Goal: Task Accomplishment & Management: Manage account settings

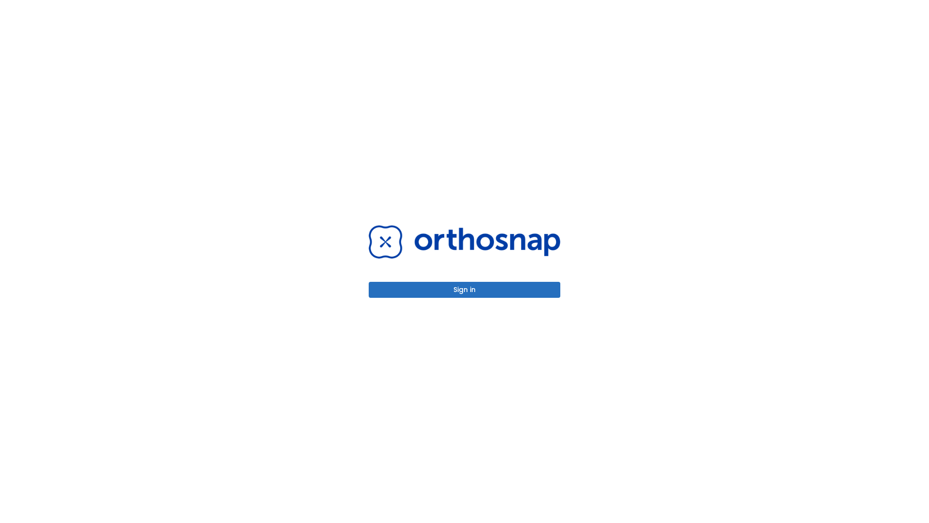
click at [465, 289] on button "Sign in" at bounding box center [465, 290] width 192 height 16
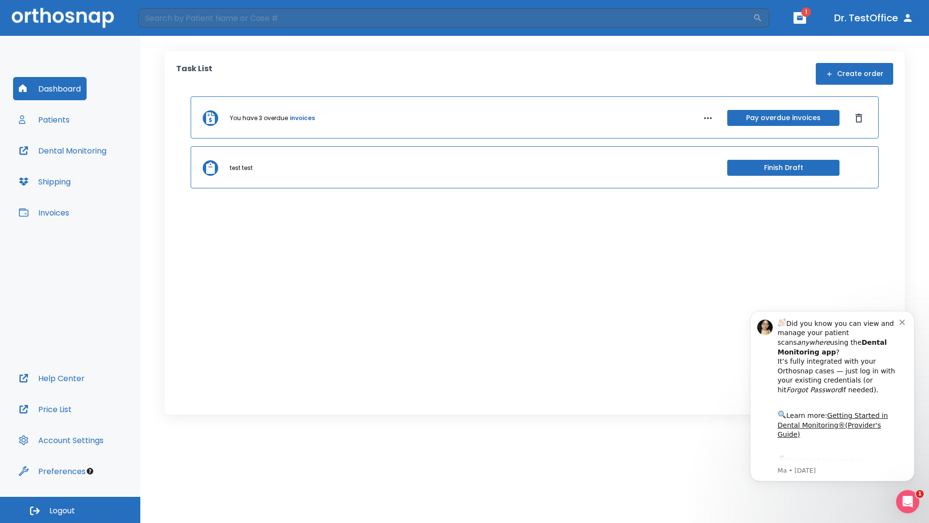
click at [70, 510] on span "Logout" at bounding box center [62, 510] width 26 height 11
